Goal: Information Seeking & Learning: Learn about a topic

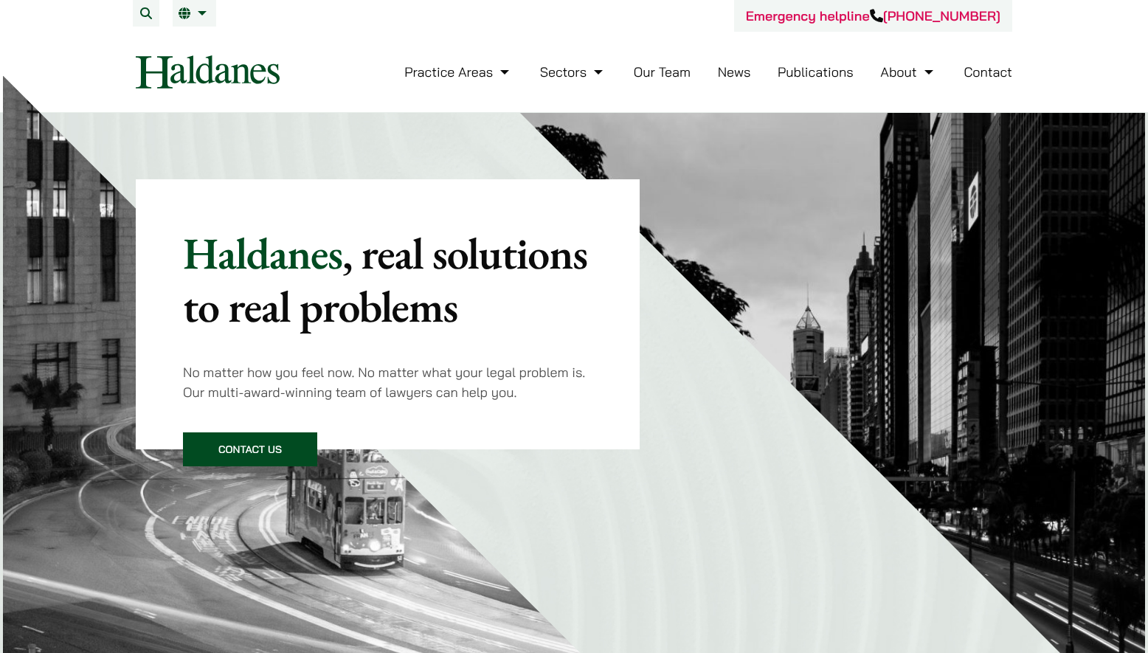
click at [666, 72] on link "Our Team" at bounding box center [662, 71] width 57 height 17
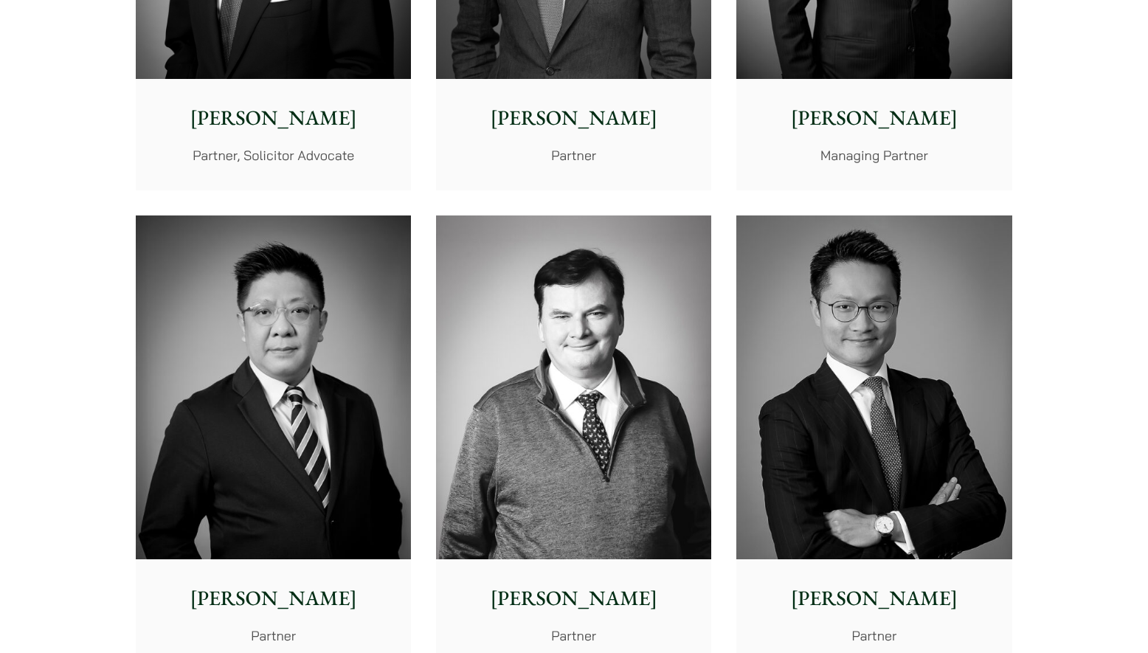
scroll to position [801, 0]
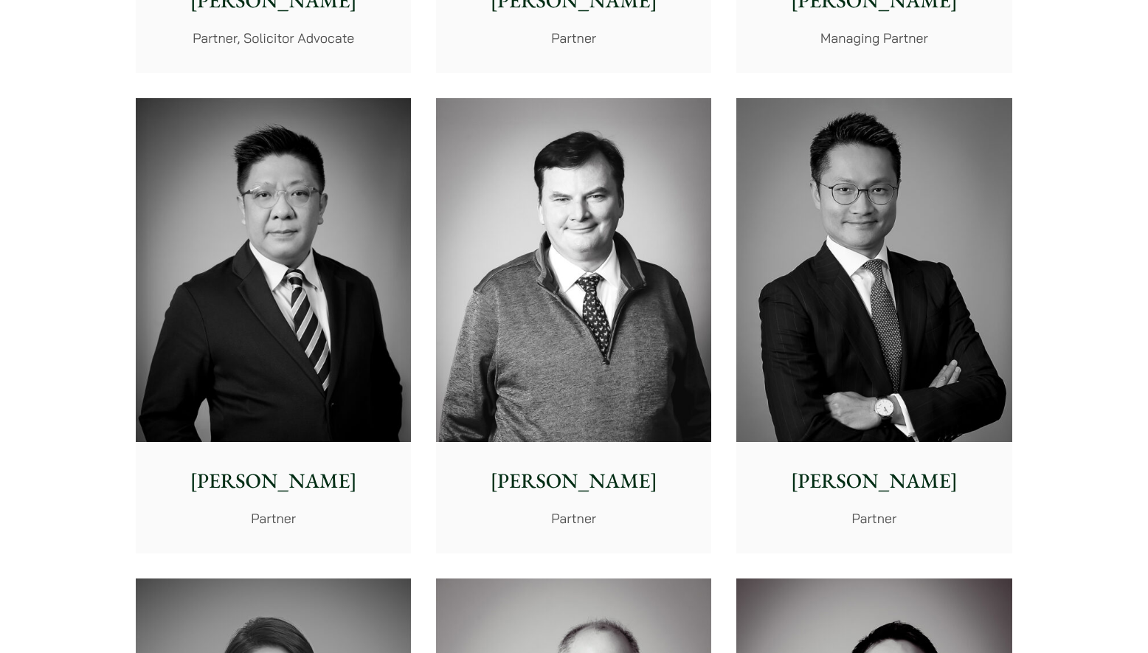
click at [561, 373] on img at bounding box center [573, 270] width 275 height 345
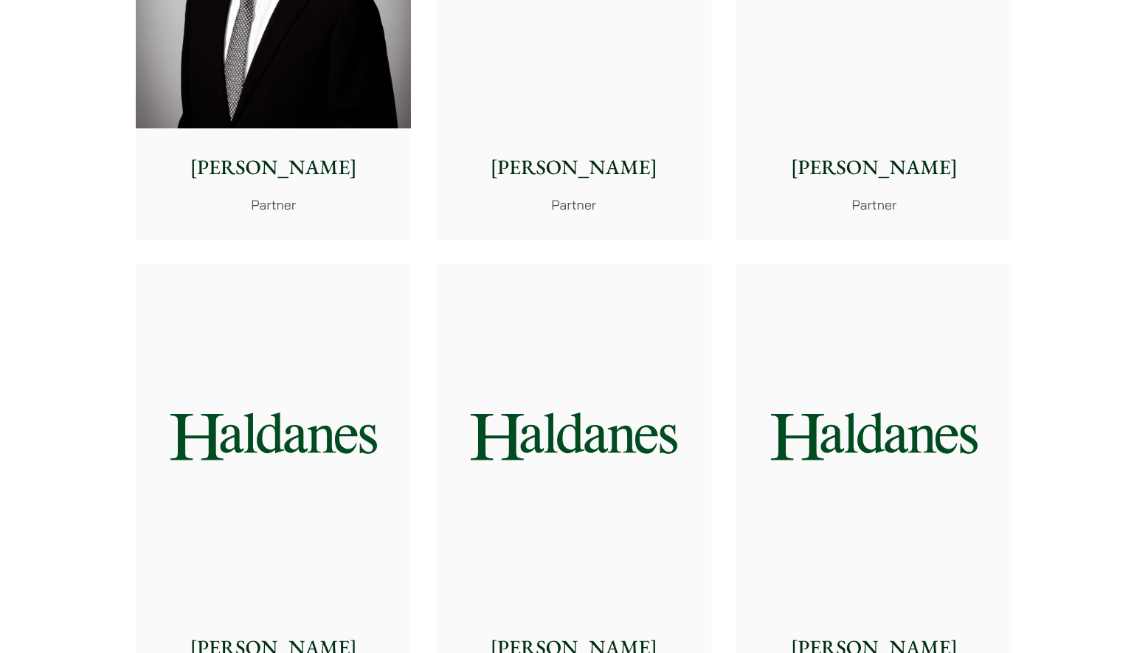
scroll to position [2588, 0]
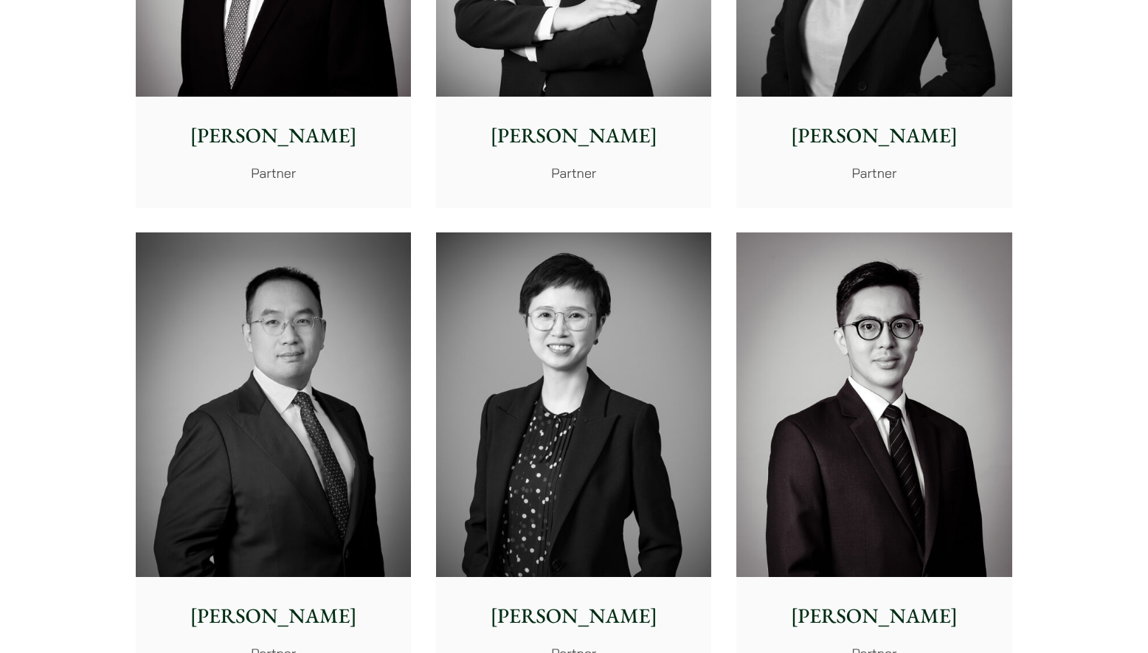
click at [505, 415] on img at bounding box center [573, 404] width 275 height 345
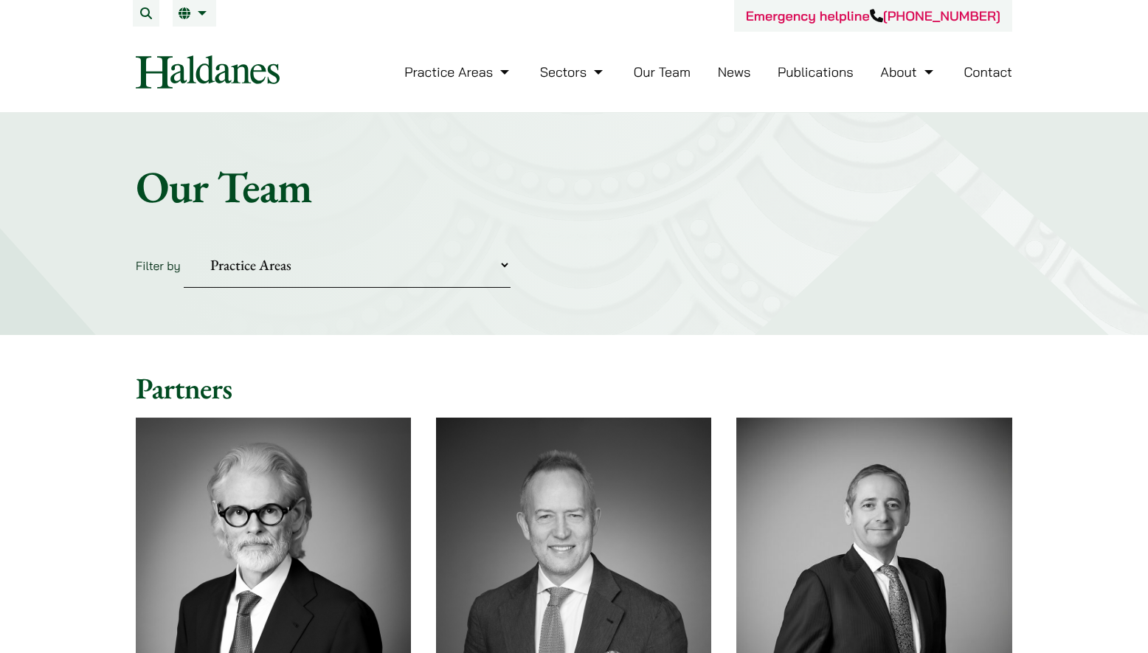
scroll to position [0, 0]
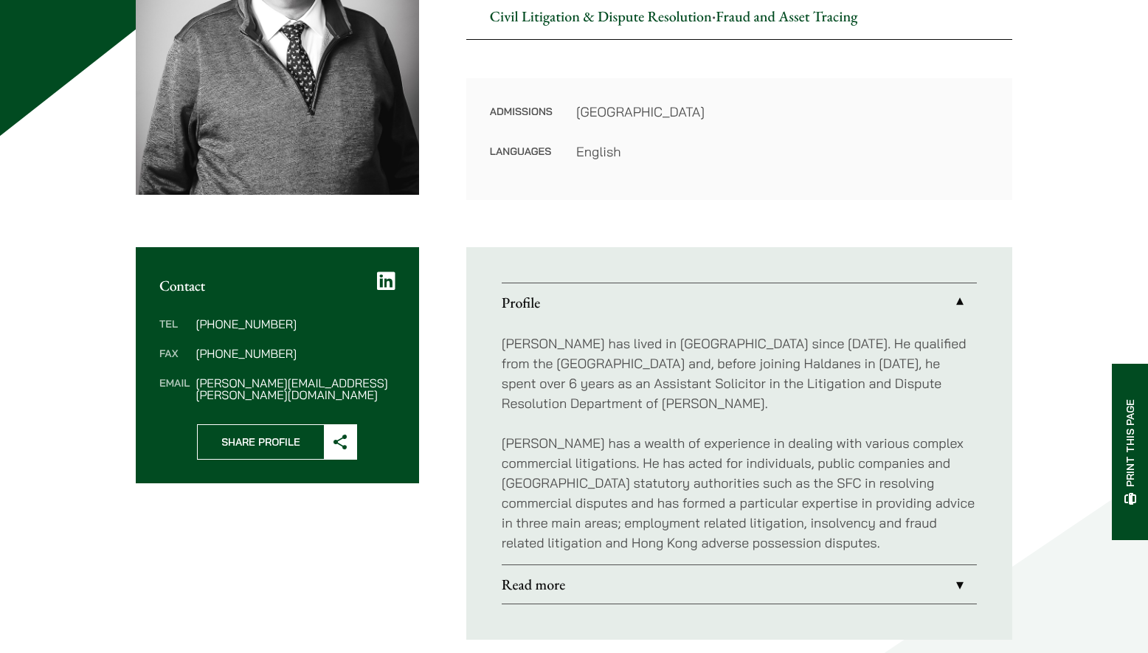
scroll to position [345, 0]
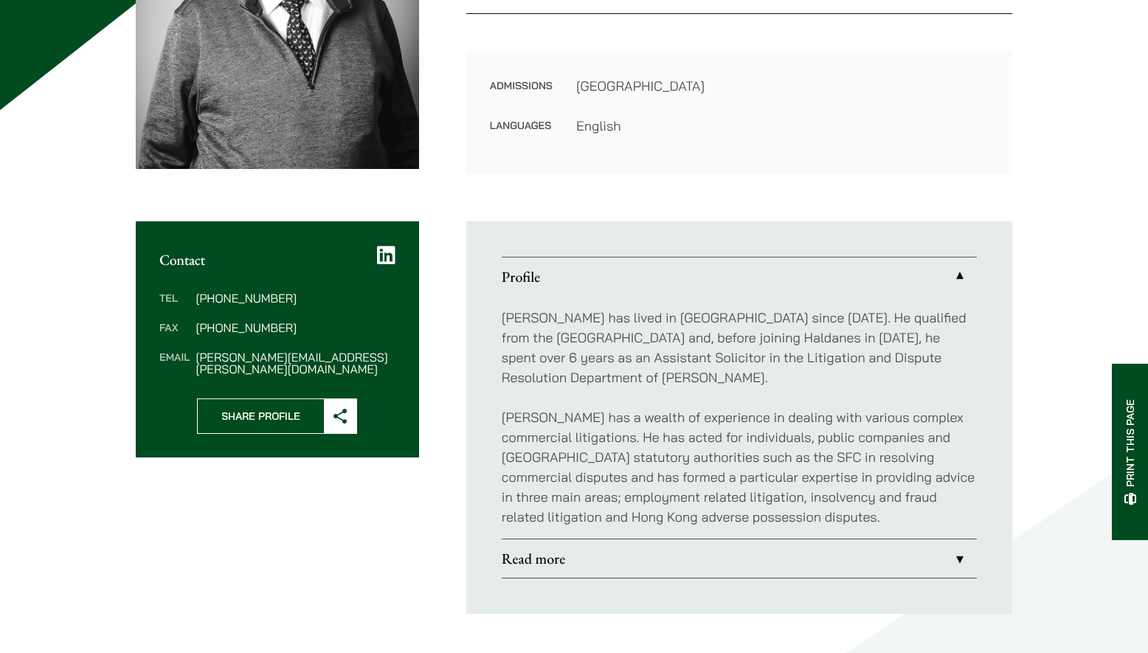
click at [520, 559] on link "Read more" at bounding box center [739, 558] width 475 height 38
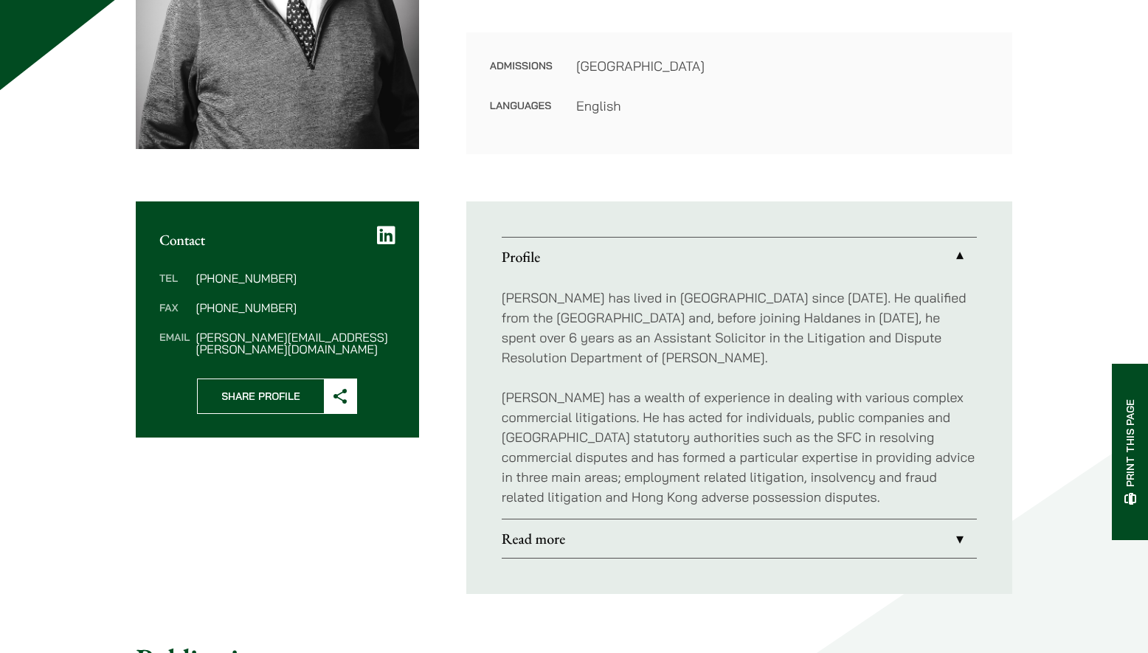
scroll to position [567, 0]
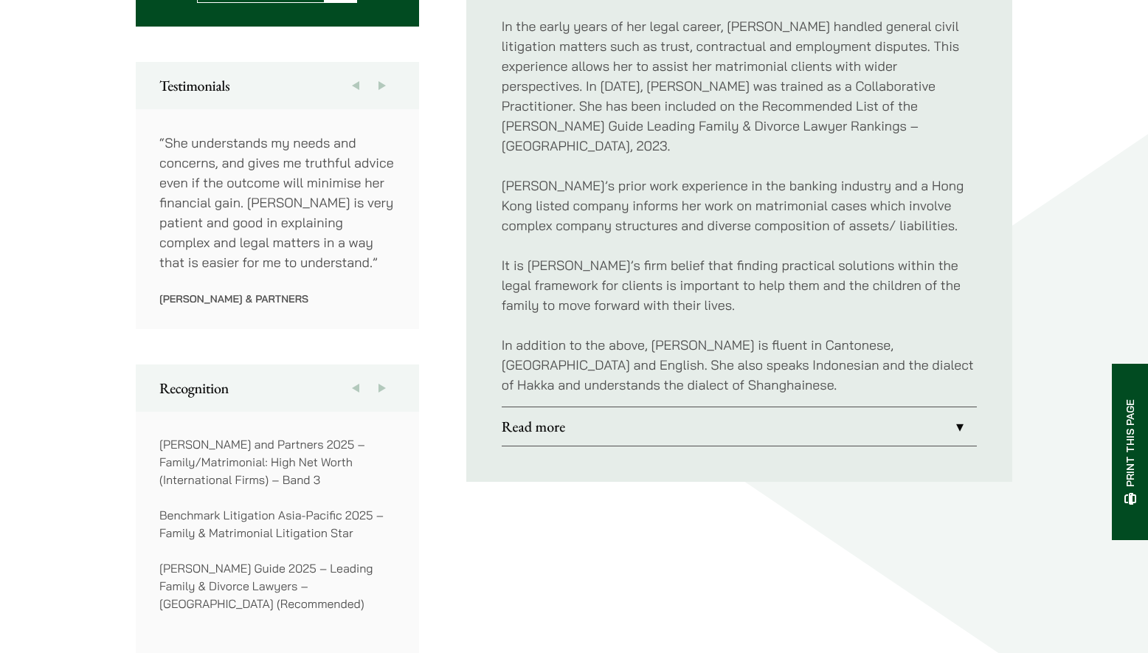
scroll to position [826, 0]
